Goal: Navigation & Orientation: Find specific page/section

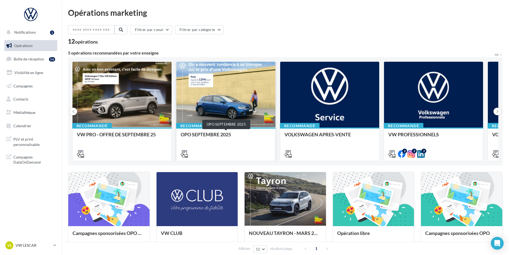
click at [204, 137] on div "OPO SEPTEMBRE 2025" at bounding box center [226, 137] width 90 height 11
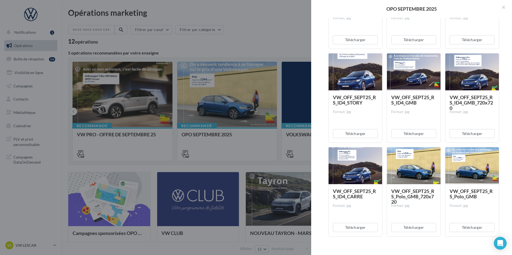
scroll to position [656, 0]
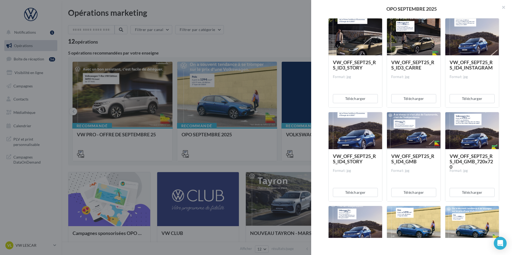
drag, startPoint x: 177, startPoint y: 55, endPoint x: 160, endPoint y: 66, distance: 20.3
click at [177, 55] on div at bounding box center [256, 127] width 512 height 255
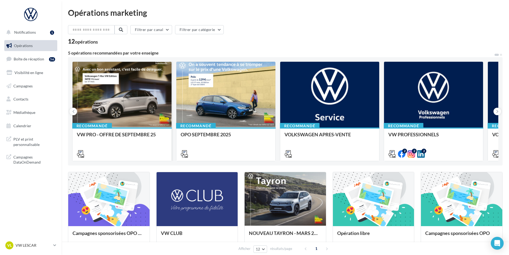
click at [122, 130] on div "Recommandé VW PRO - OFFRE DE SEPTEMBRE 25" at bounding box center [122, 144] width 99 height 33
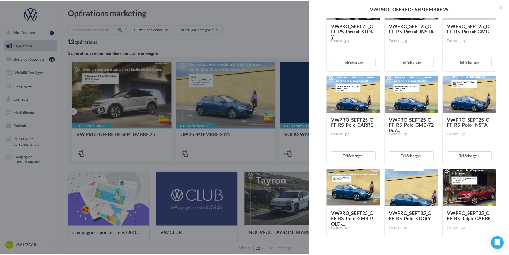
scroll to position [1275, 0]
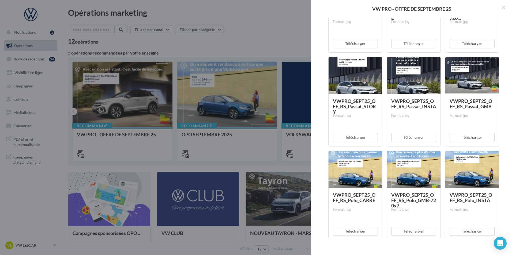
click at [144, 62] on div at bounding box center [256, 127] width 512 height 255
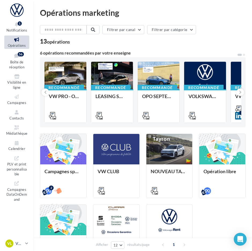
click at [21, 247] on div "VL VW LESCAR vw-les-tri" at bounding box center [14, 244] width 18 height 8
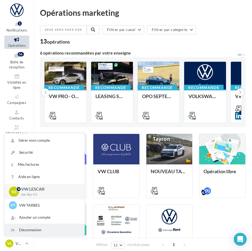
click at [21, 229] on div "Déconnexion" at bounding box center [45, 230] width 80 height 12
